Goal: Information Seeking & Learning: Learn about a topic

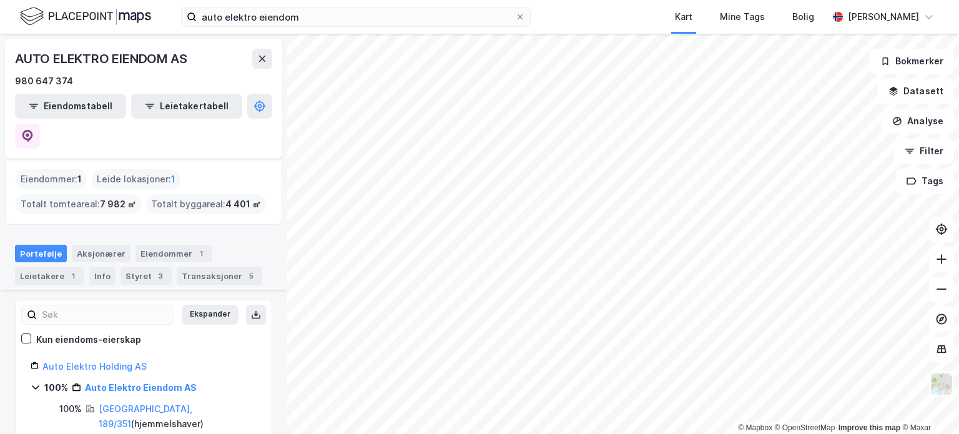
scroll to position [87, 0]
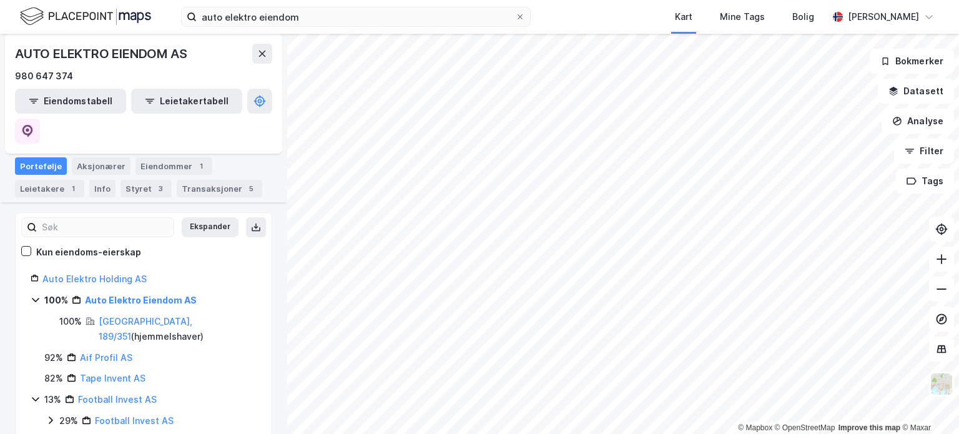
click at [262, 57] on icon at bounding box center [262, 54] width 10 height 10
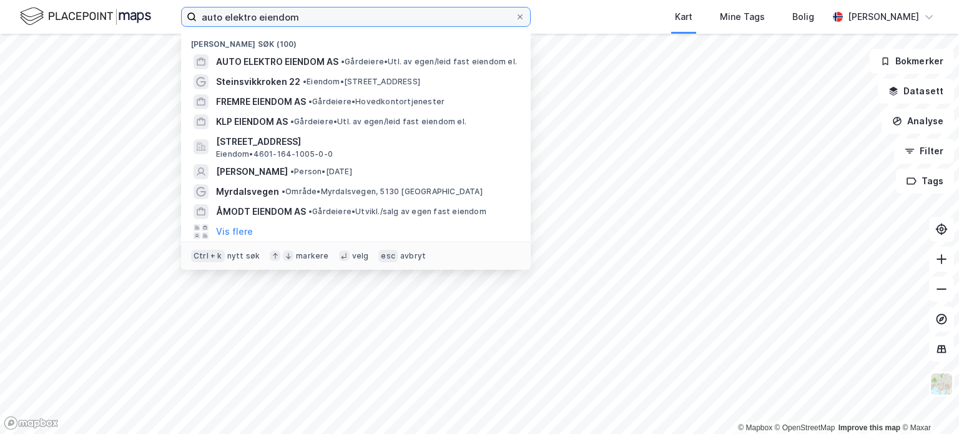
drag, startPoint x: 300, startPoint y: 14, endPoint x: 185, endPoint y: 8, distance: 115.0
click at [185, 8] on label "auto elektro eiendom" at bounding box center [356, 17] width 350 height 20
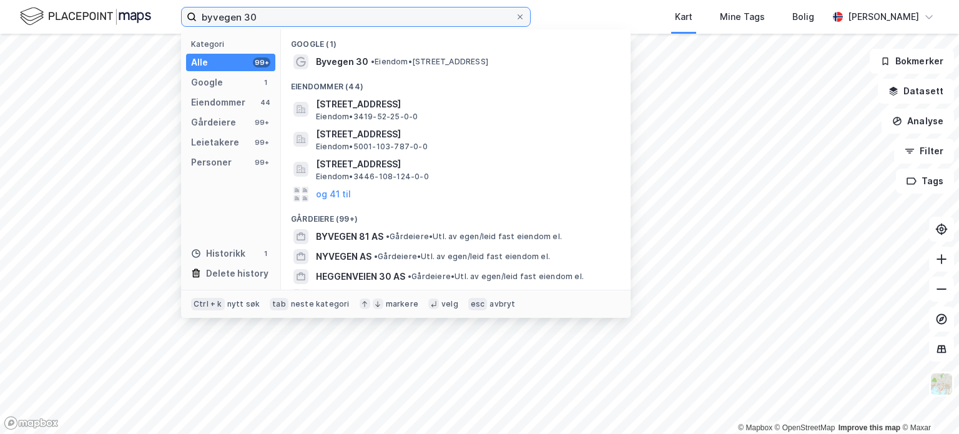
type input "byvegen 30"
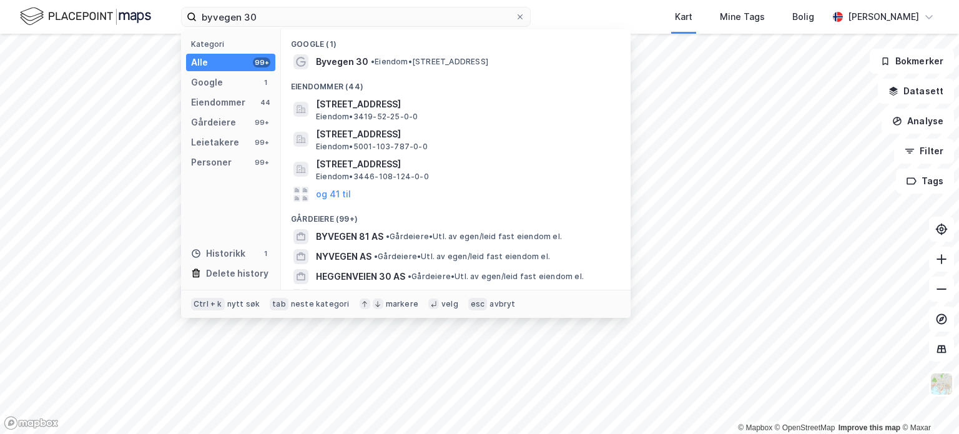
click at [478, 69] on div "Byvegen 30 • Eiendom • [STREET_ADDRESS]" at bounding box center [467, 61] width 302 height 15
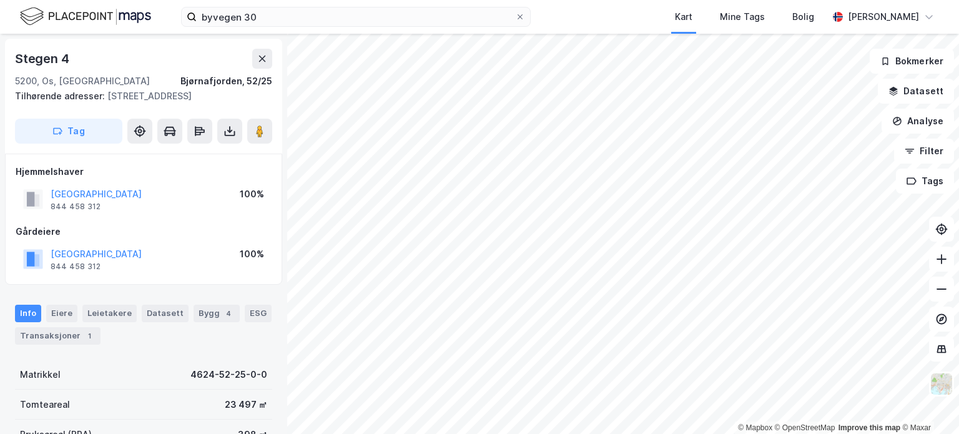
click at [598, 433] on html "byvegen 30 Kart Mine Tags Bolig [PERSON_NAME] © Mapbox © OpenStreetMap Improve …" at bounding box center [479, 217] width 959 height 434
